Goal: Check status: Check status

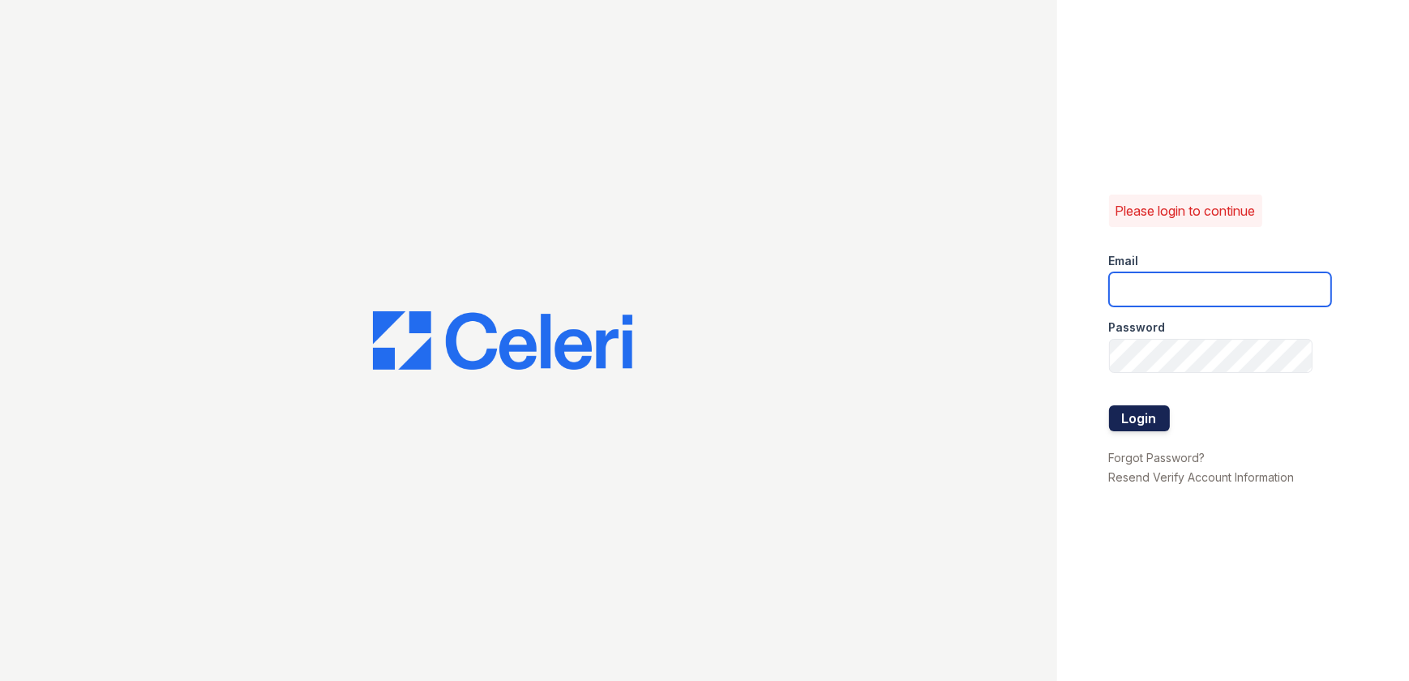
type input "[EMAIL_ADDRESS][DOMAIN_NAME]"
click at [1150, 413] on button "Login" at bounding box center [1139, 418] width 61 height 26
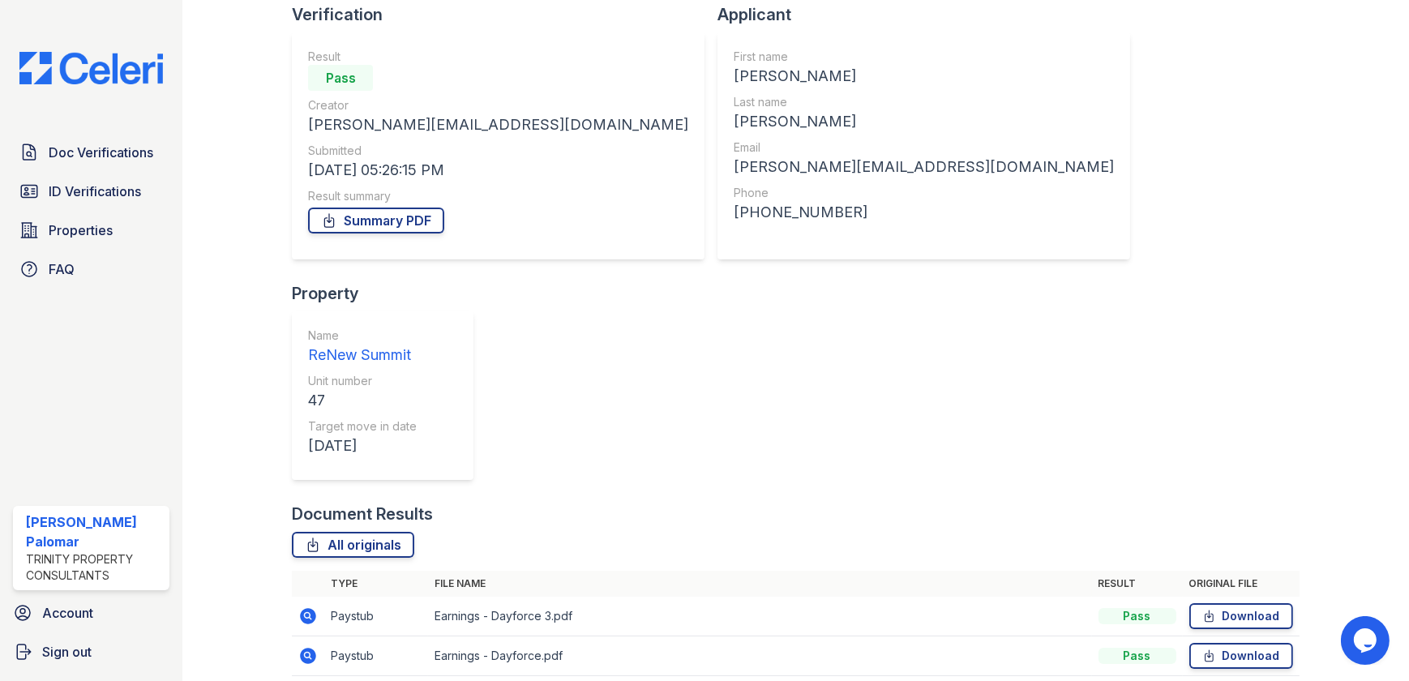
scroll to position [166, 0]
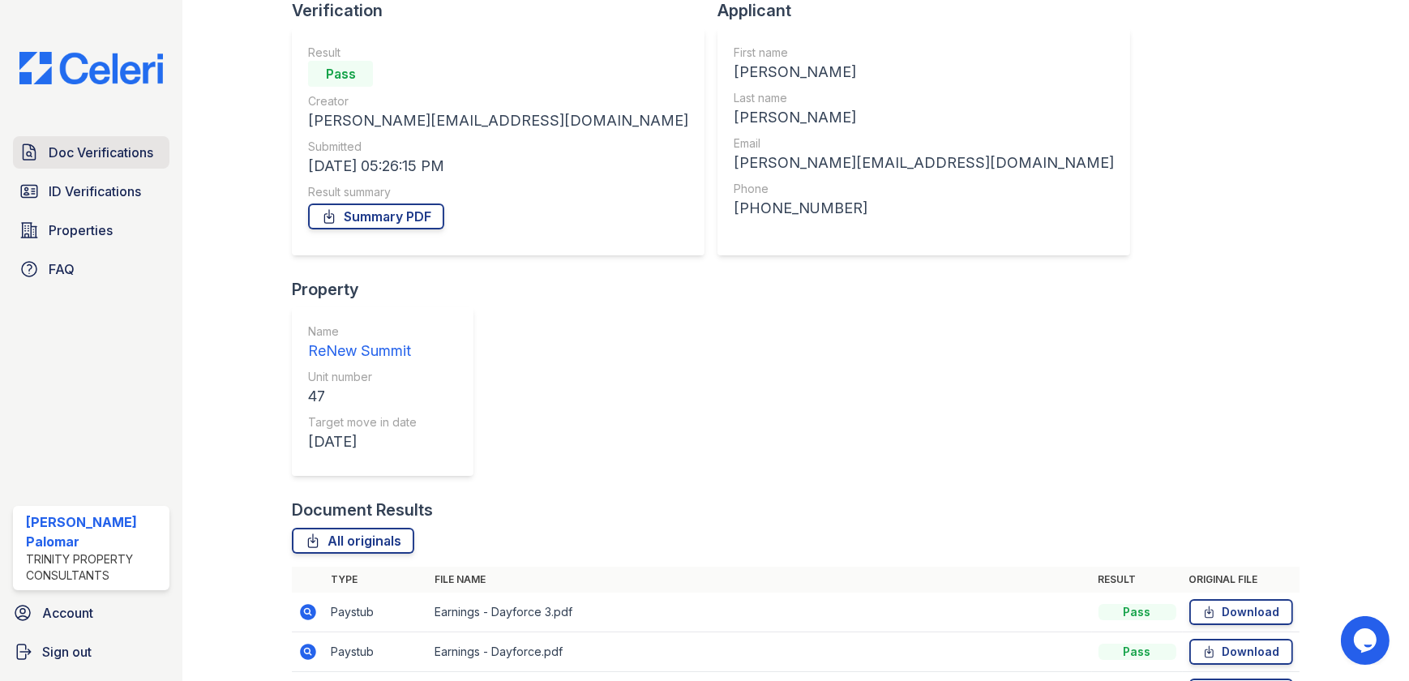
click at [105, 138] on link "Doc Verifications" at bounding box center [91, 152] width 156 height 32
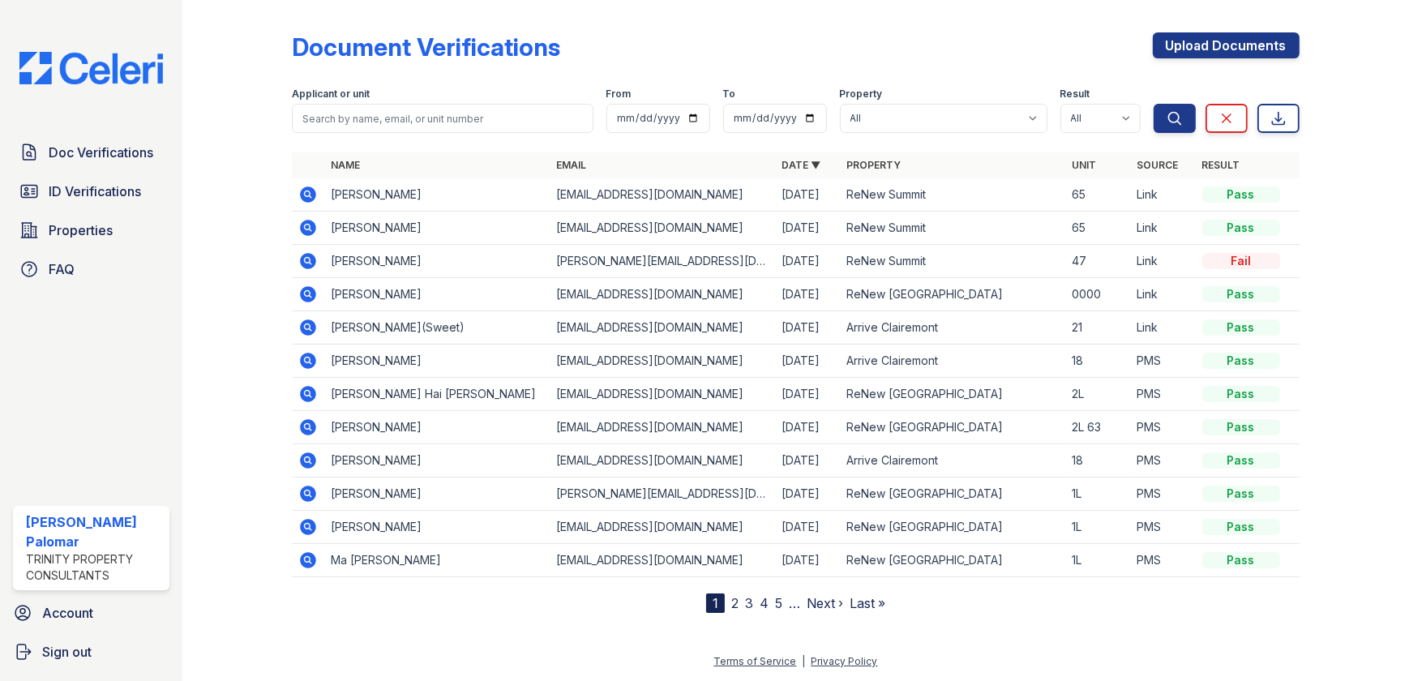
click at [312, 259] on icon at bounding box center [309, 261] width 16 height 16
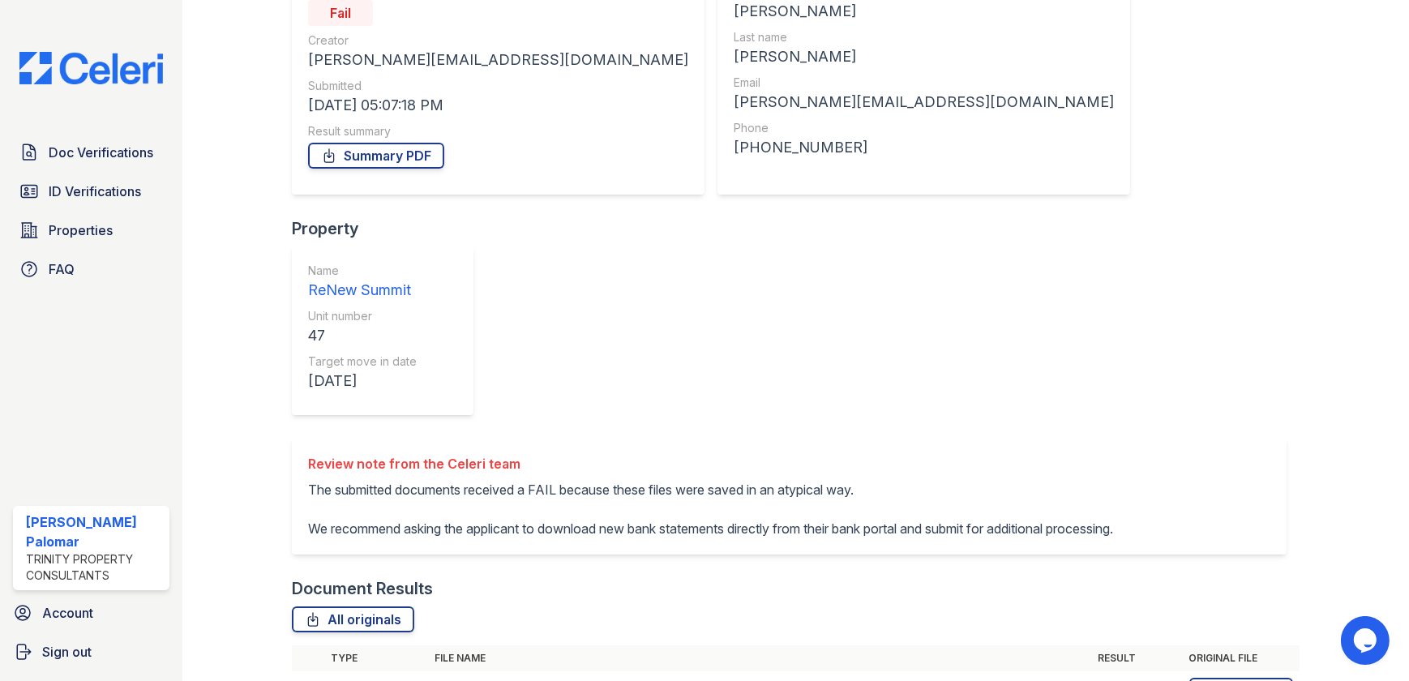
scroll to position [200, 0]
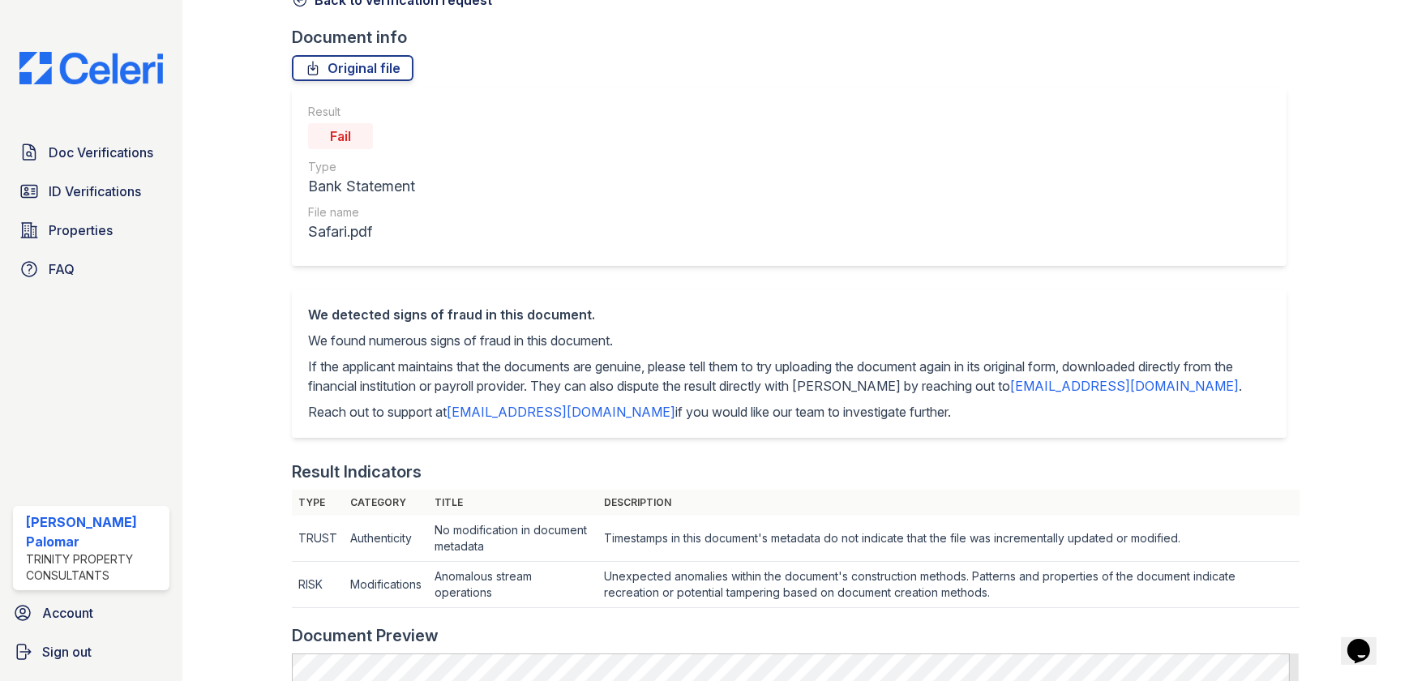
scroll to position [65, 0]
